Goal: Transaction & Acquisition: Purchase product/service

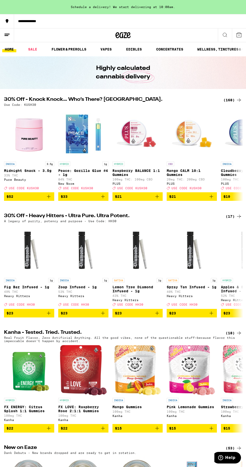
scroll to position [0, 36]
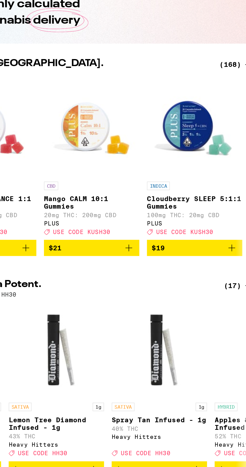
click at [233, 98] on div "(168)" at bounding box center [233, 100] width 19 height 6
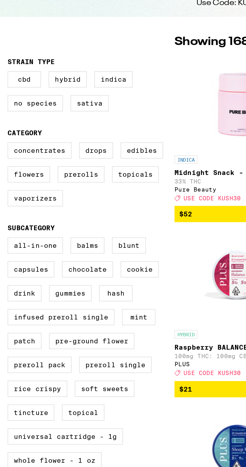
click at [33, 110] on label "Hybrid" at bounding box center [36, 108] width 20 height 9
click at [5, 105] on input "Hybrid" at bounding box center [5, 104] width 0 height 0
checkbox input "true"
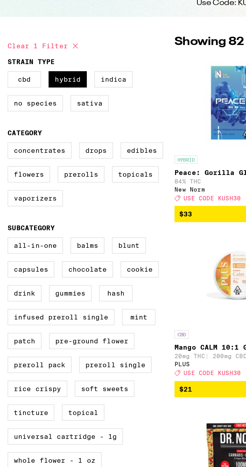
click at [24, 145] on label "Concentrates" at bounding box center [21, 145] width 34 height 9
click at [5, 142] on input "Concentrates" at bounding box center [5, 142] width 0 height 0
checkbox input "true"
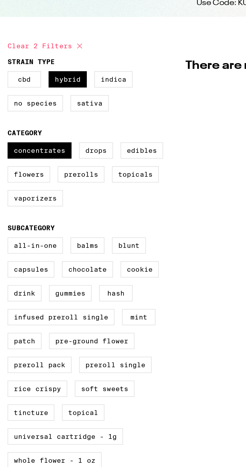
click at [20, 161] on label "Flowers" at bounding box center [15, 158] width 22 height 9
click at [5, 142] on input "Flowers" at bounding box center [5, 142] width 0 height 0
checkbox input "true"
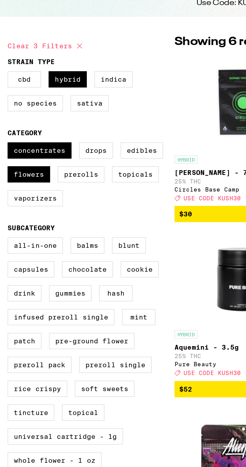
click at [48, 159] on label "Prerolls" at bounding box center [42, 158] width 25 height 9
click at [5, 142] on input "Prerolls" at bounding box center [5, 142] width 0 height 0
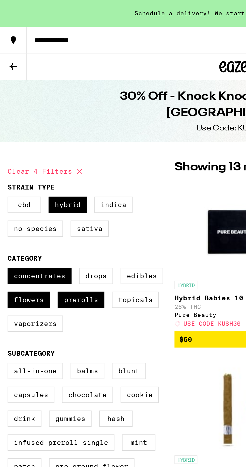
click at [51, 158] on label "Prerolls" at bounding box center [42, 158] width 25 height 9
click at [5, 142] on input "Prerolls" at bounding box center [5, 142] width 0 height 0
checkbox input "false"
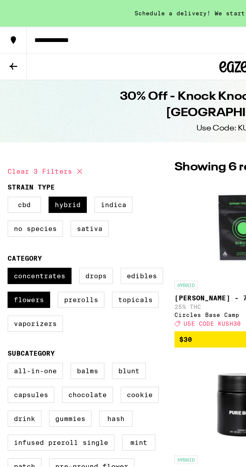
click at [18, 158] on label "Flowers" at bounding box center [15, 158] width 22 height 9
click at [5, 142] on input "Flowers" at bounding box center [5, 142] width 0 height 0
checkbox input "false"
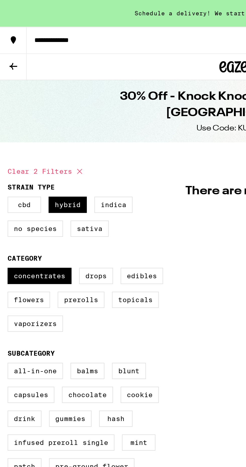
click at [43, 158] on label "Prerolls" at bounding box center [42, 158] width 25 height 9
click at [5, 142] on input "Prerolls" at bounding box center [5, 142] width 0 height 0
checkbox input "true"
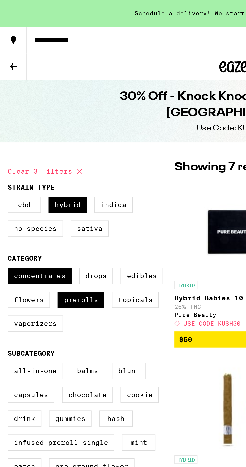
click at [15, 160] on label "Flowers" at bounding box center [15, 158] width 22 height 9
click at [5, 142] on input "Flowers" at bounding box center [5, 142] width 0 height 0
checkbox input "true"
click at [31, 145] on label "Concentrates" at bounding box center [21, 145] width 34 height 9
click at [5, 142] on input "Concentrates" at bounding box center [5, 142] width 0 height 0
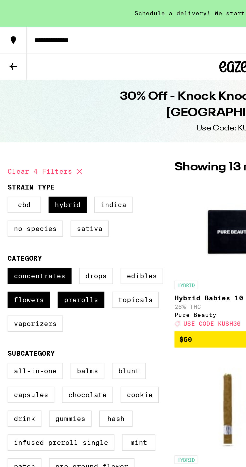
checkbox input "false"
